Goal: Transaction & Acquisition: Subscribe to service/newsletter

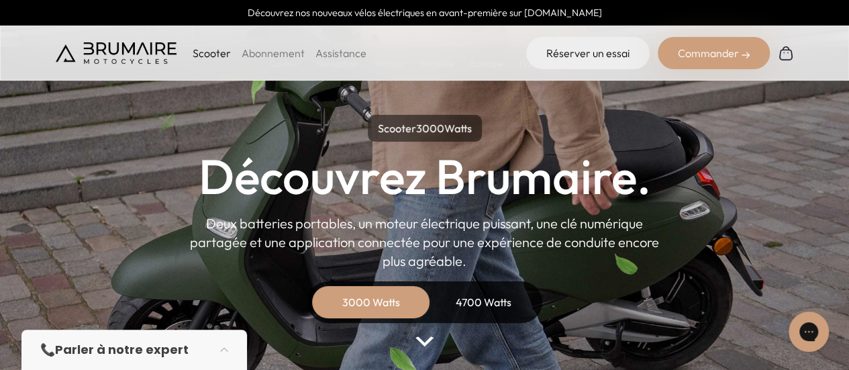
click at [267, 46] on link "Abonnement" at bounding box center [272, 52] width 63 height 13
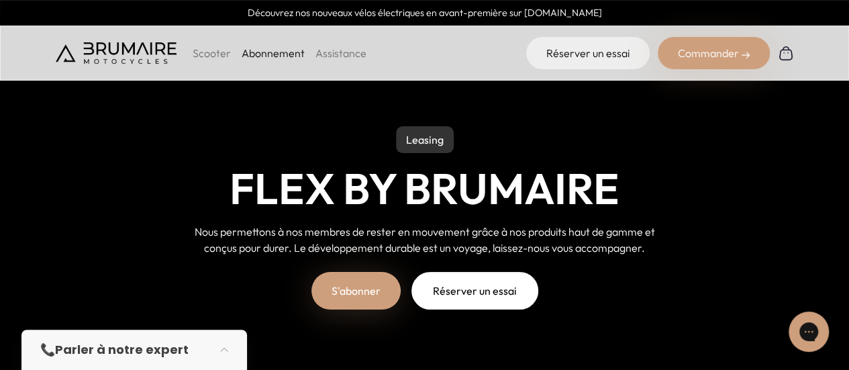
click at [363, 292] on link "S'abonner" at bounding box center [355, 291] width 89 height 38
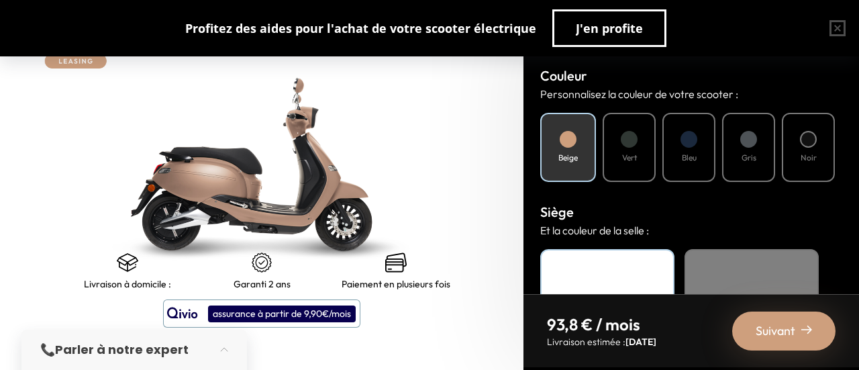
scroll to position [516, 0]
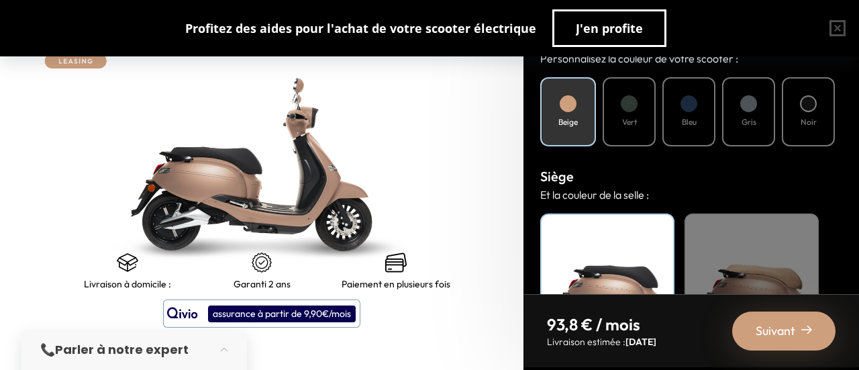
click at [757, 320] on div "Suivant" at bounding box center [783, 330] width 103 height 39
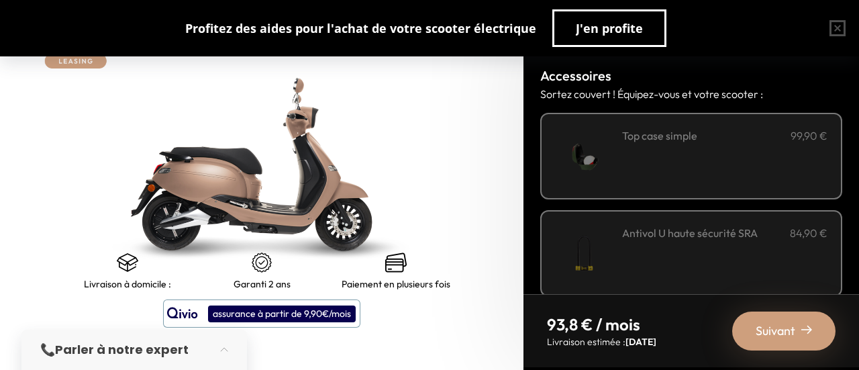
click at [667, 138] on h3 "Top case simple" at bounding box center [659, 135] width 75 height 16
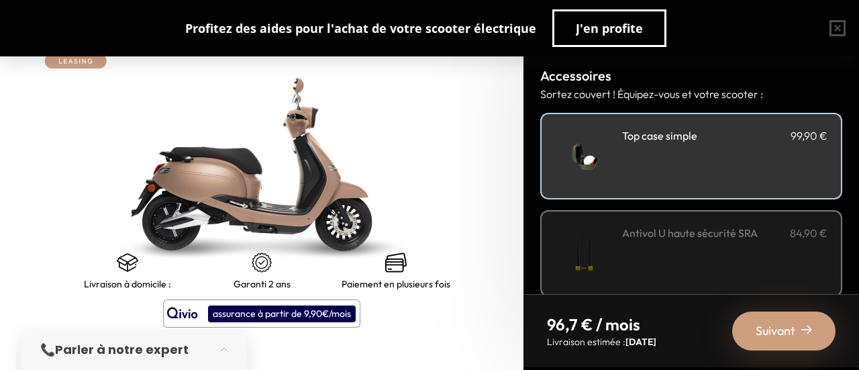
click at [770, 321] on span "Suivant" at bounding box center [775, 330] width 40 height 19
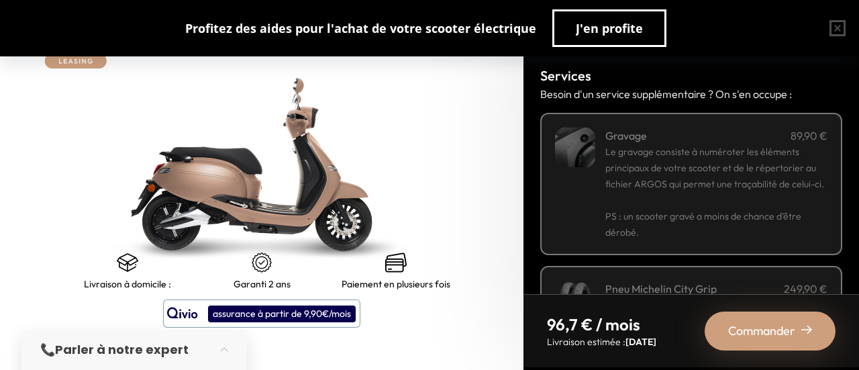
click at [770, 321] on span "Commander" at bounding box center [761, 330] width 67 height 19
